Goal: Navigation & Orientation: Find specific page/section

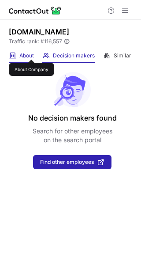
click at [31, 52] on span "About" at bounding box center [26, 55] width 15 height 7
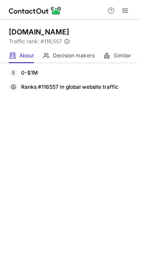
click at [46, 37] on h1 "[DOMAIN_NAME]" at bounding box center [39, 32] width 61 height 11
click at [50, 34] on h1 "[DOMAIN_NAME]" at bounding box center [39, 32] width 61 height 11
